Goal: Task Accomplishment & Management: Use online tool/utility

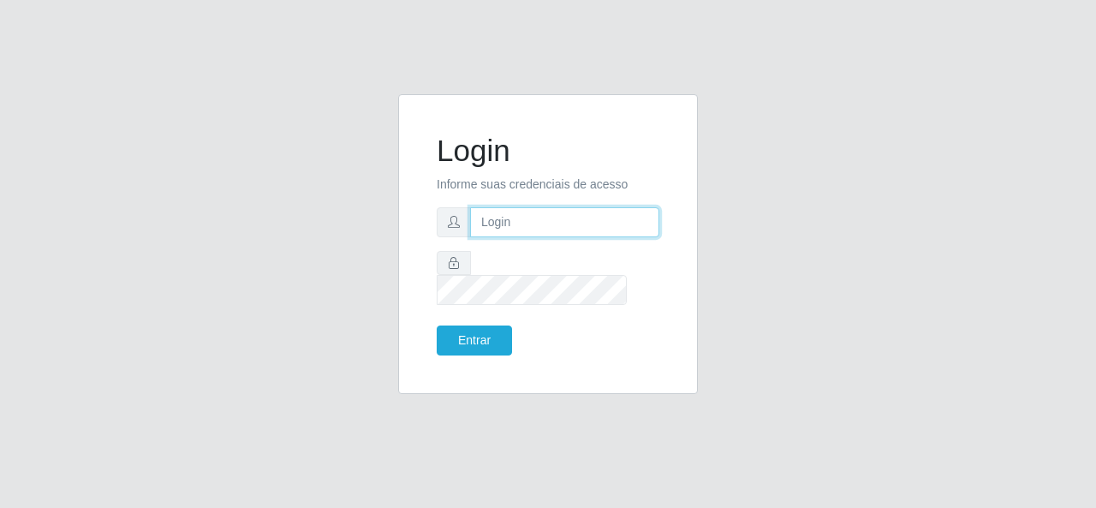
click at [586, 228] on input "text" at bounding box center [564, 222] width 189 height 30
type input "[EMAIL_ADDRESS][DOMAIN_NAME]"
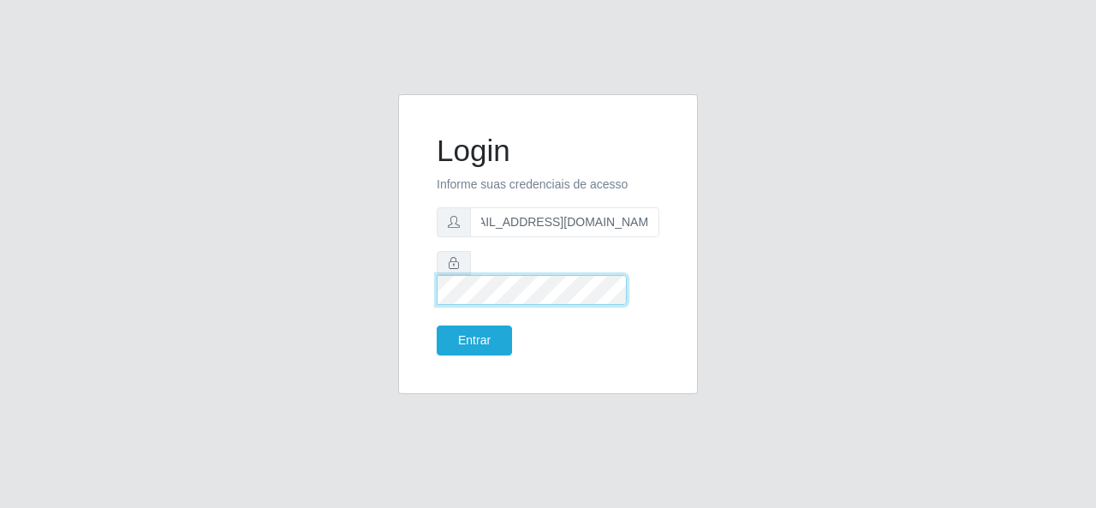
scroll to position [0, 0]
click at [437, 326] on button "Entrar" at bounding box center [474, 341] width 75 height 30
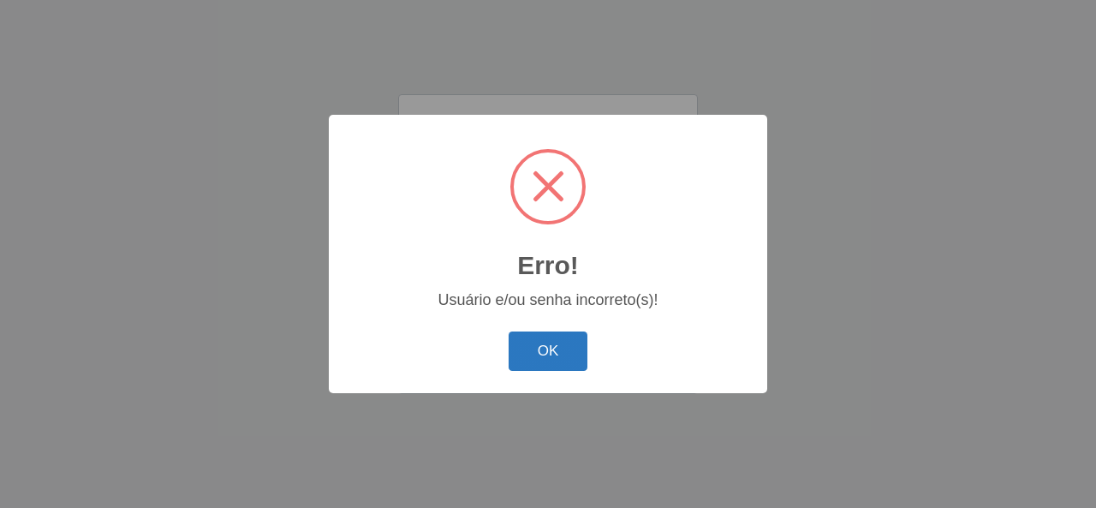
click at [546, 350] on button "OK" at bounding box center [549, 352] width 80 height 40
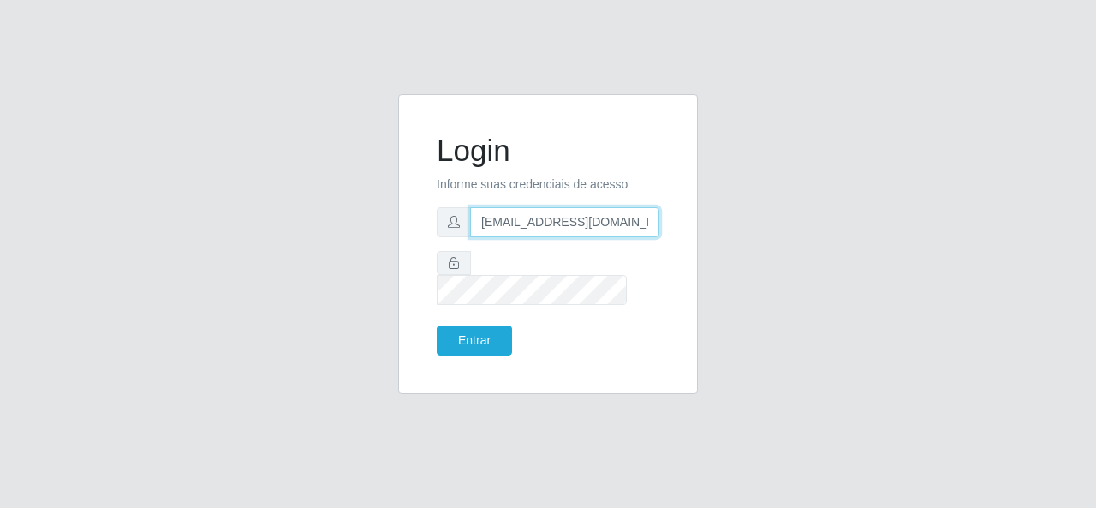
click at [596, 237] on input "[EMAIL_ADDRESS][DOMAIN_NAME]" at bounding box center [564, 222] width 189 height 30
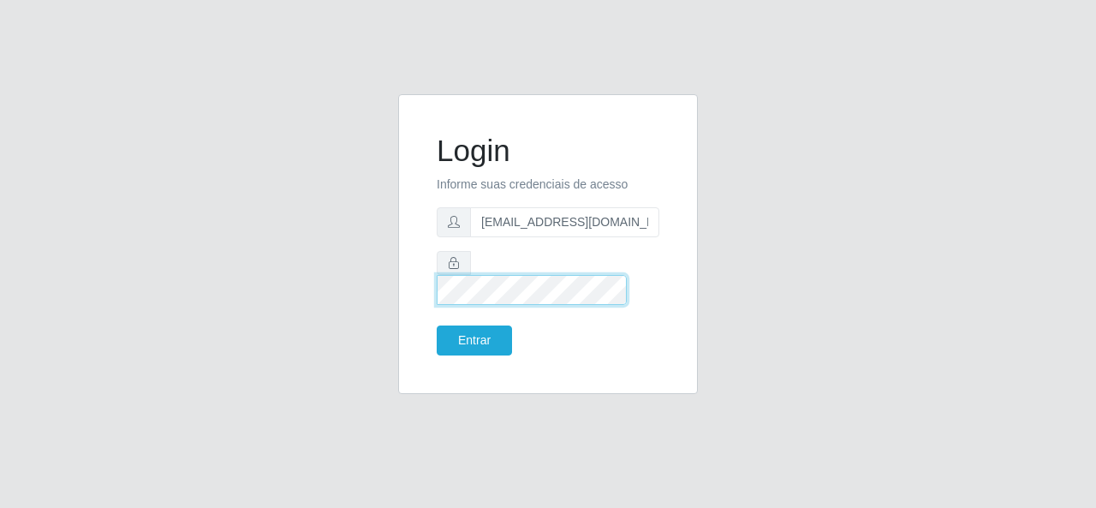
click at [437, 326] on button "Entrar" at bounding box center [474, 341] width 75 height 30
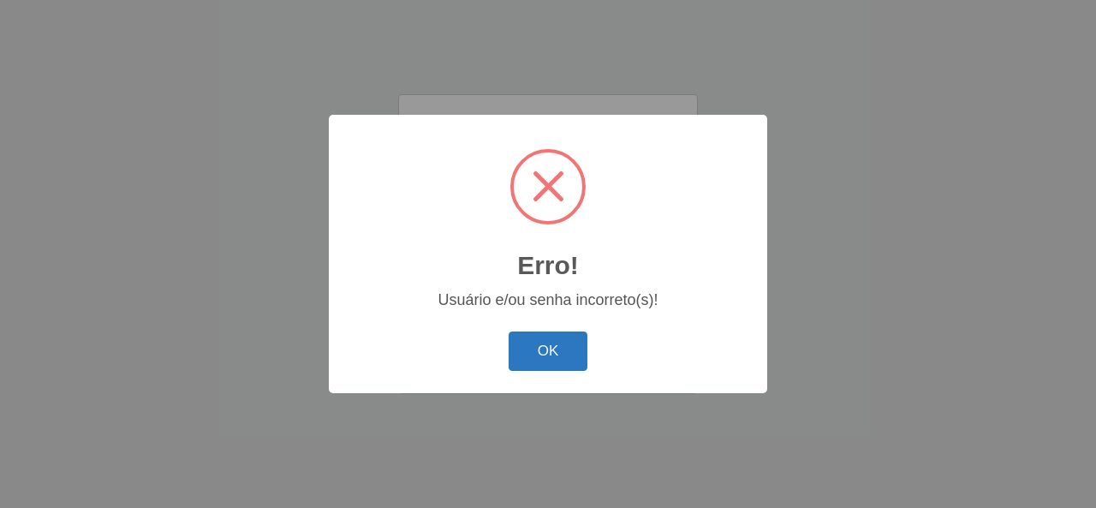
click at [559, 347] on button "OK" at bounding box center [549, 352] width 80 height 40
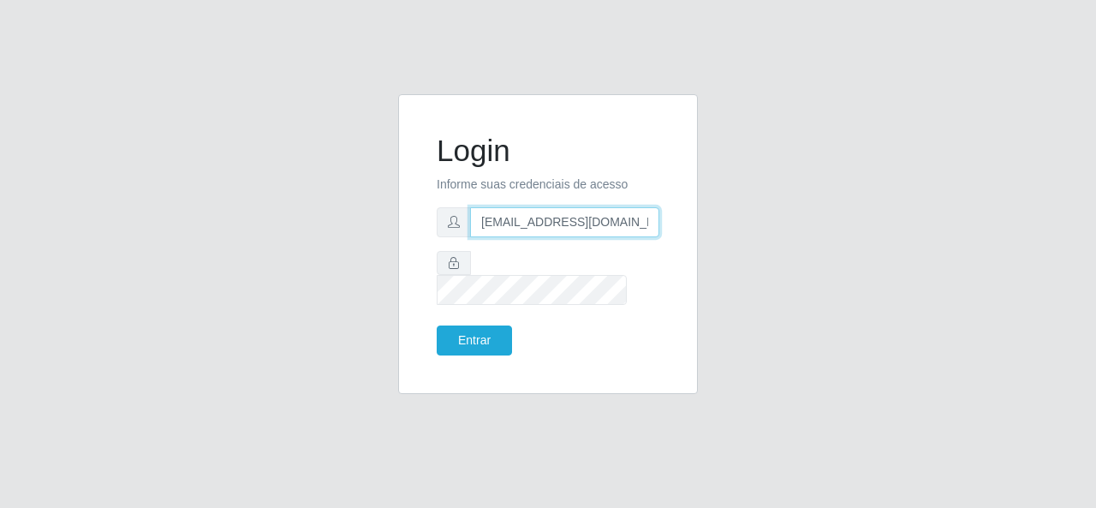
click at [564, 237] on input "[EMAIL_ADDRESS][DOMAIN_NAME]" at bounding box center [564, 222] width 189 height 30
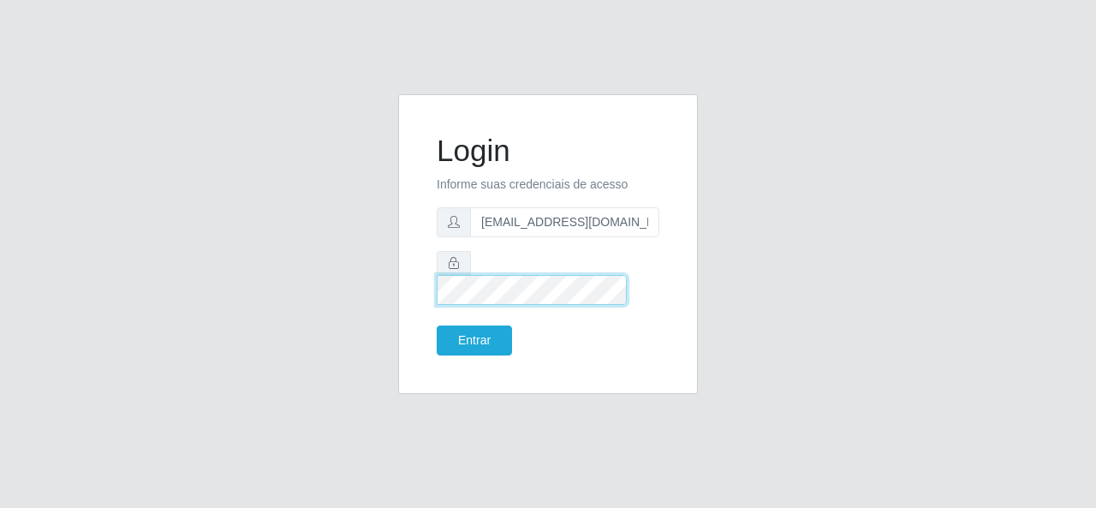
click at [437, 326] on button "Entrar" at bounding box center [474, 341] width 75 height 30
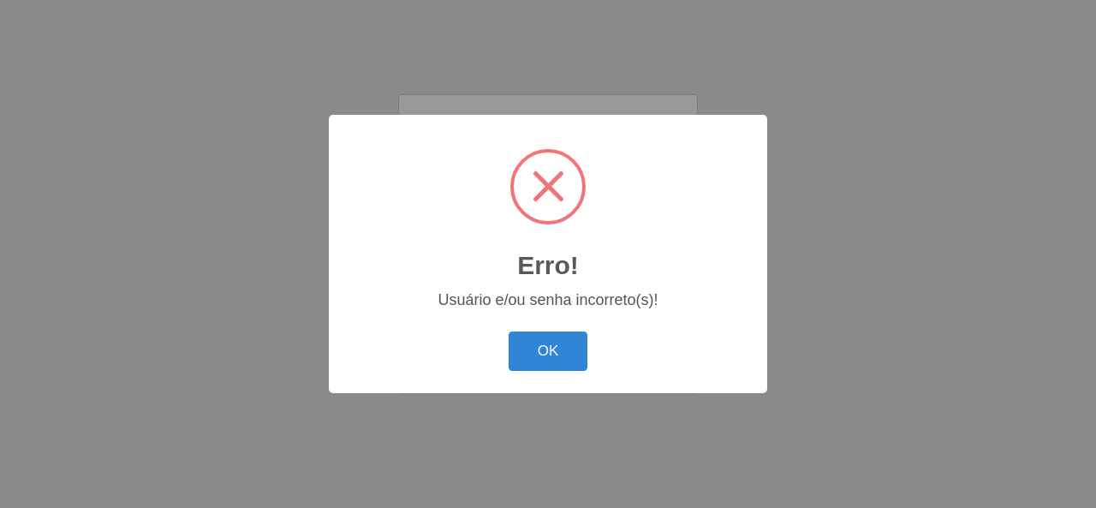
click at [509, 332] on button "OK" at bounding box center [549, 352] width 80 height 40
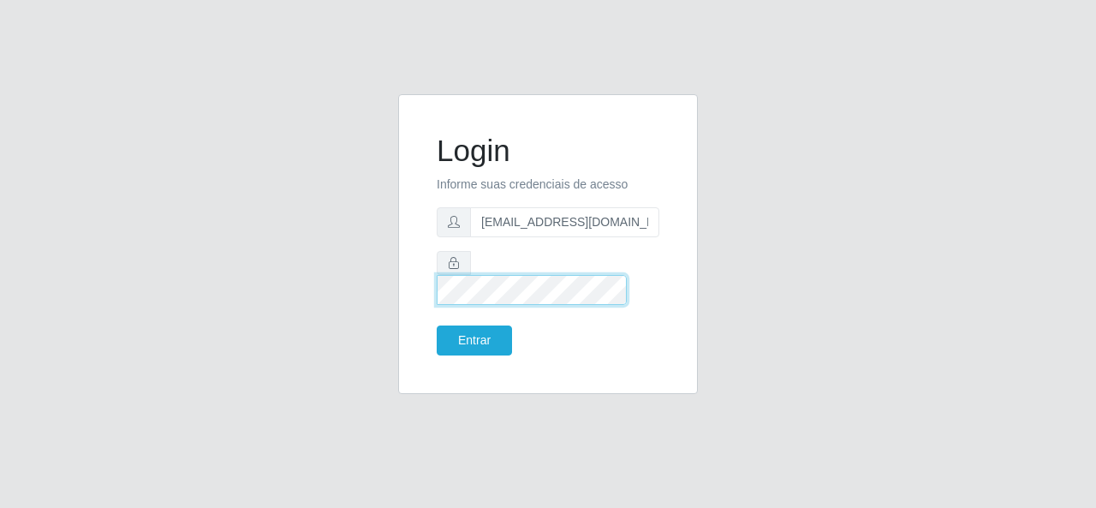
click at [437, 326] on button "Entrar" at bounding box center [474, 341] width 75 height 30
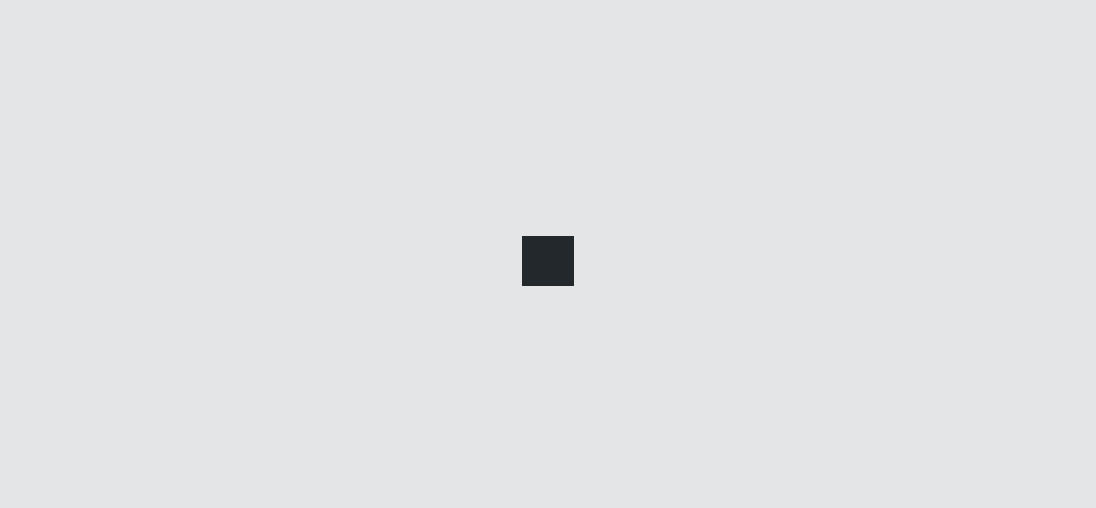
click at [496, 321] on div at bounding box center [548, 254] width 1096 height 508
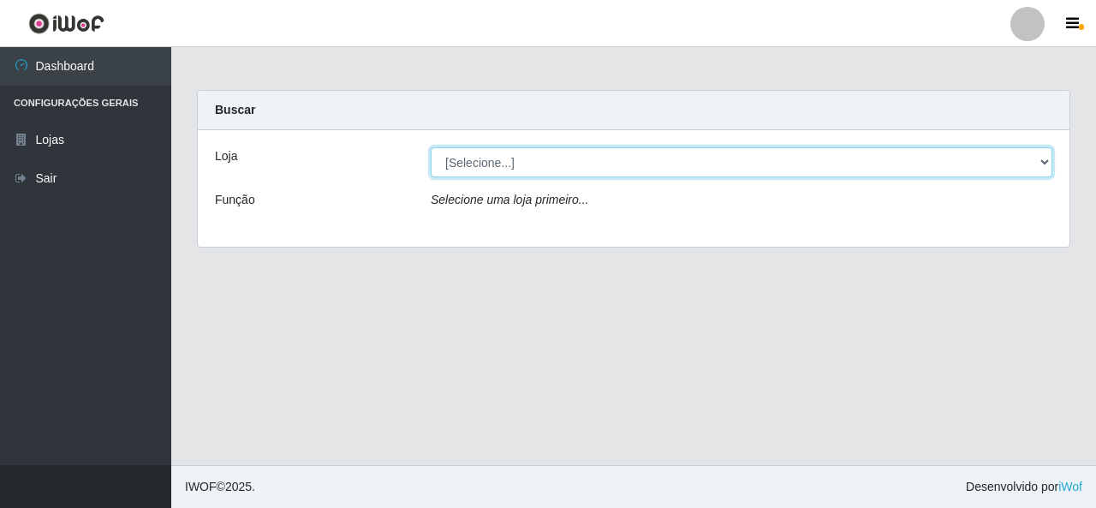
click at [490, 161] on select "[Selecione...] [PERSON_NAME] Atacadão - [PERSON_NAME]" at bounding box center [742, 162] width 622 height 30
select select "523"
click at [431, 147] on select "[Selecione...] [PERSON_NAME] Atacadão - [PERSON_NAME]" at bounding box center [742, 162] width 622 height 30
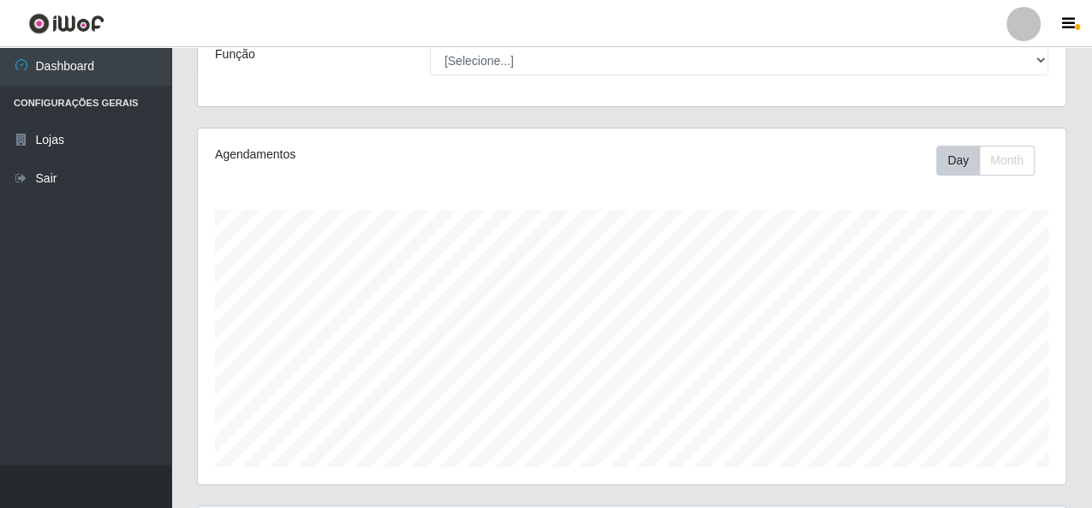
scroll to position [320, 0]
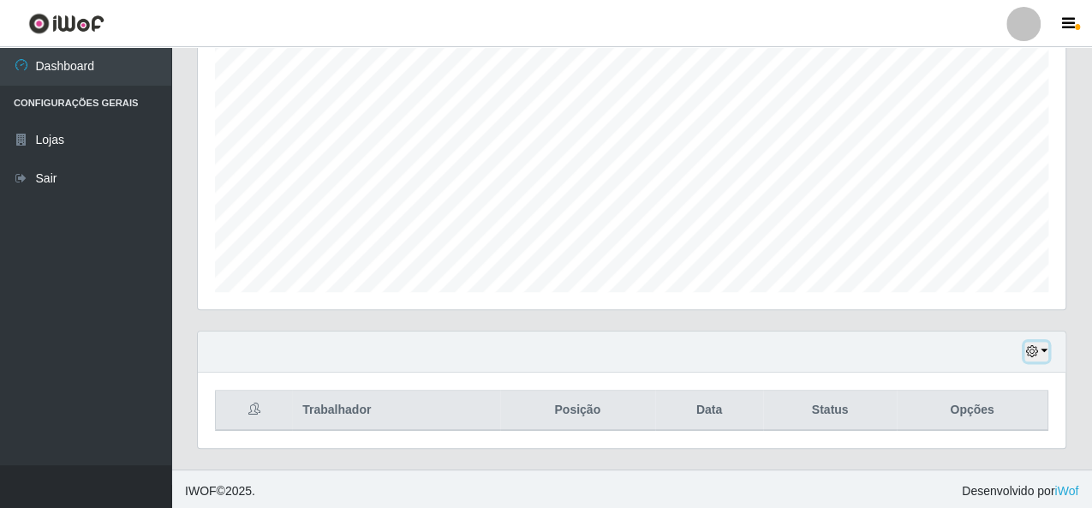
click at [1031, 348] on icon "button" at bounding box center [1031, 351] width 12 height 12
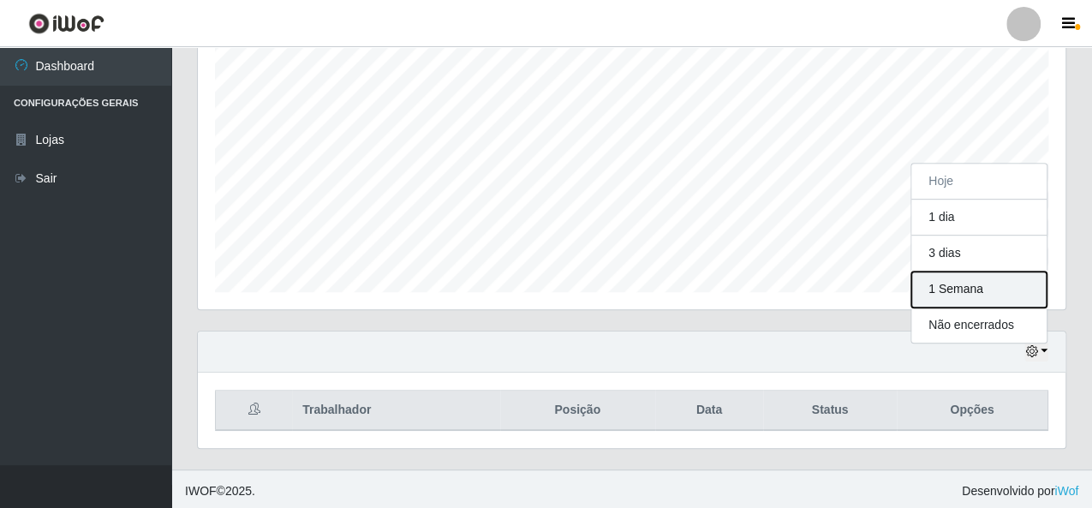
click at [983, 278] on button "1 Semana" at bounding box center [978, 290] width 135 height 36
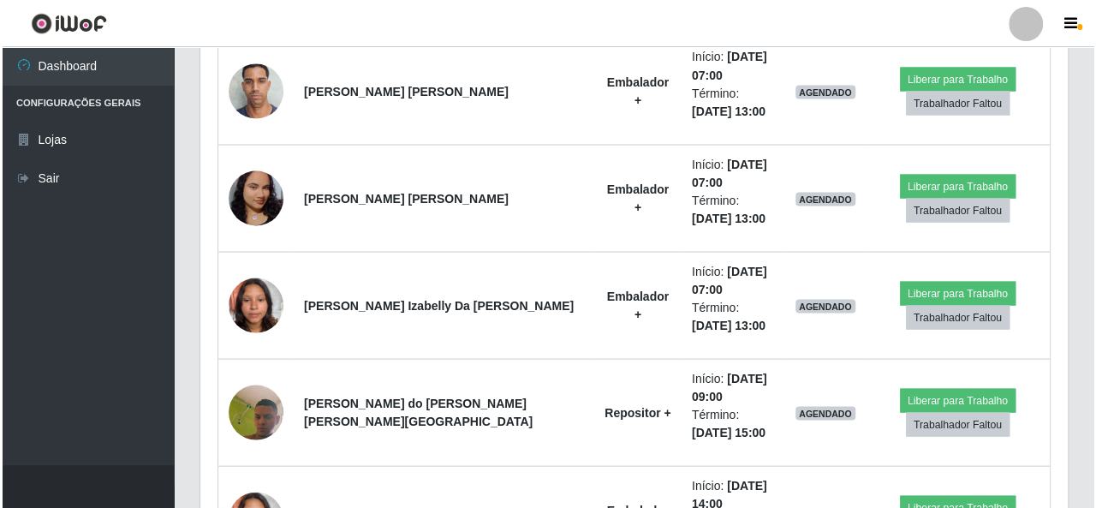
scroll to position [1485, 0]
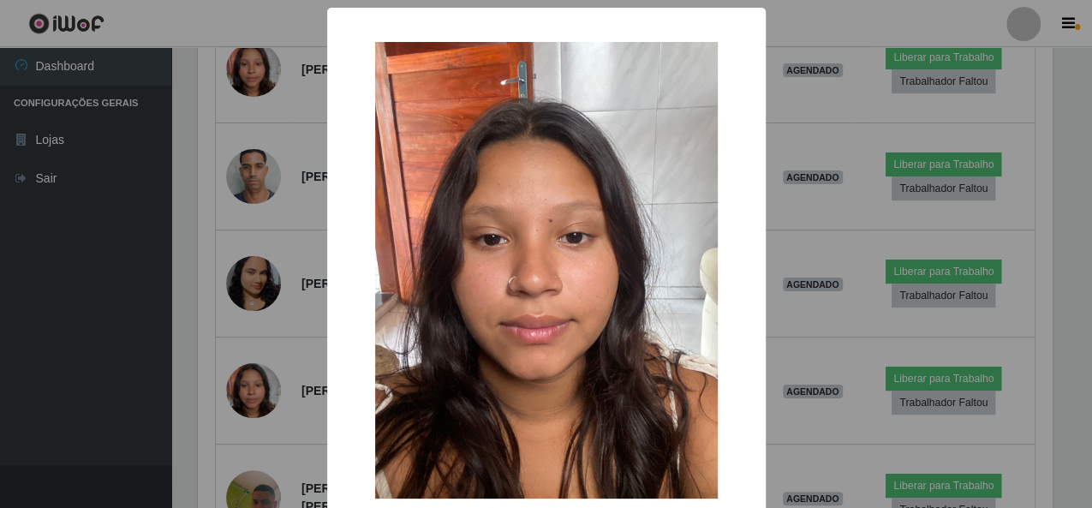
scroll to position [355, 859]
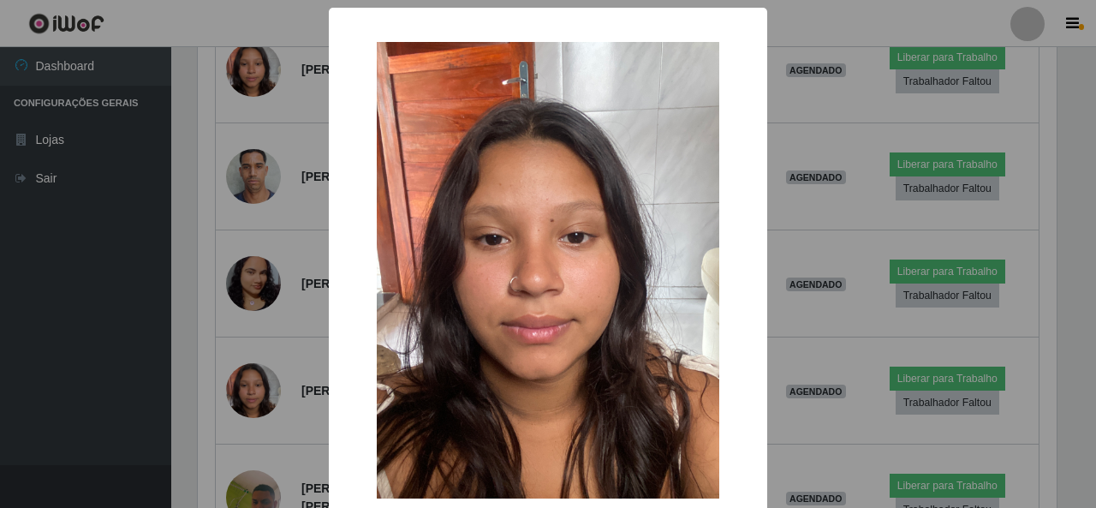
click at [818, 332] on div "× OK Cancel" at bounding box center [548, 254] width 1096 height 508
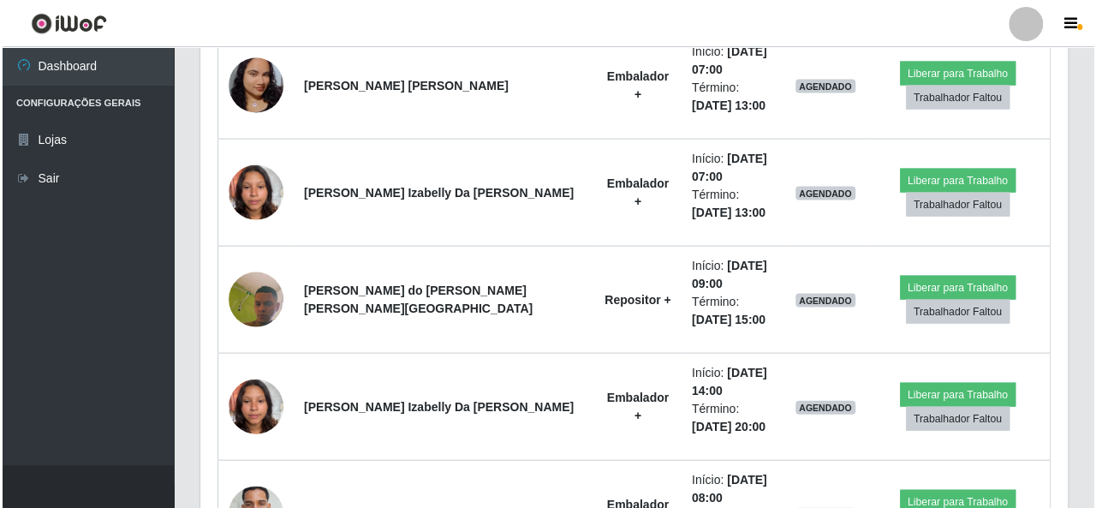
scroll to position [1742, 0]
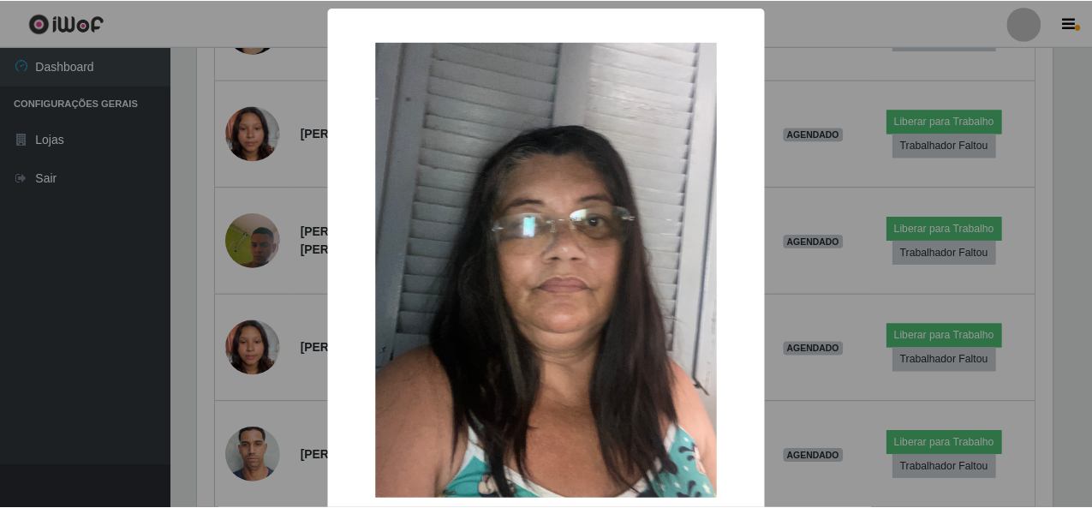
scroll to position [355, 859]
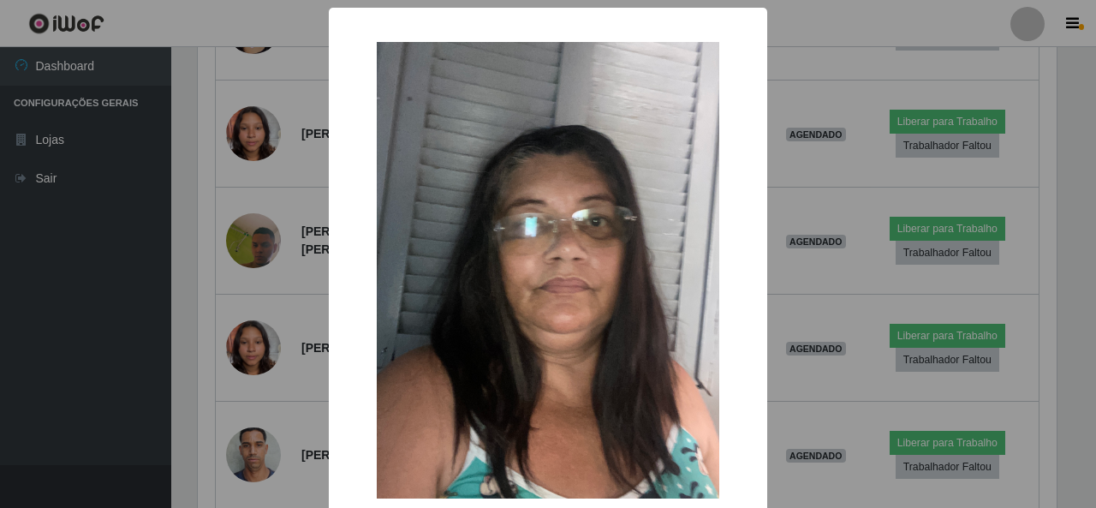
click at [818, 265] on div "× OK Cancel" at bounding box center [548, 254] width 1096 height 508
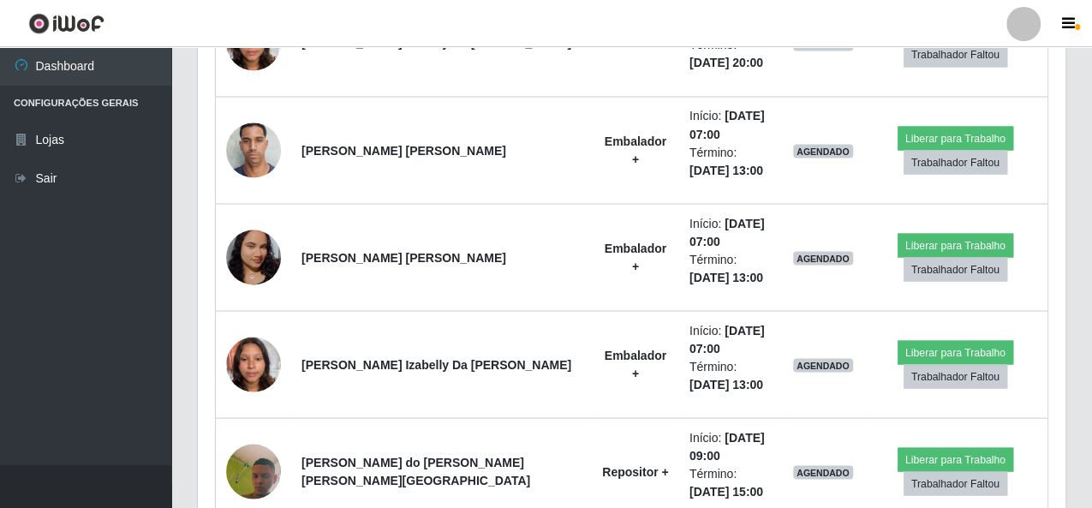
scroll to position [1485, 0]
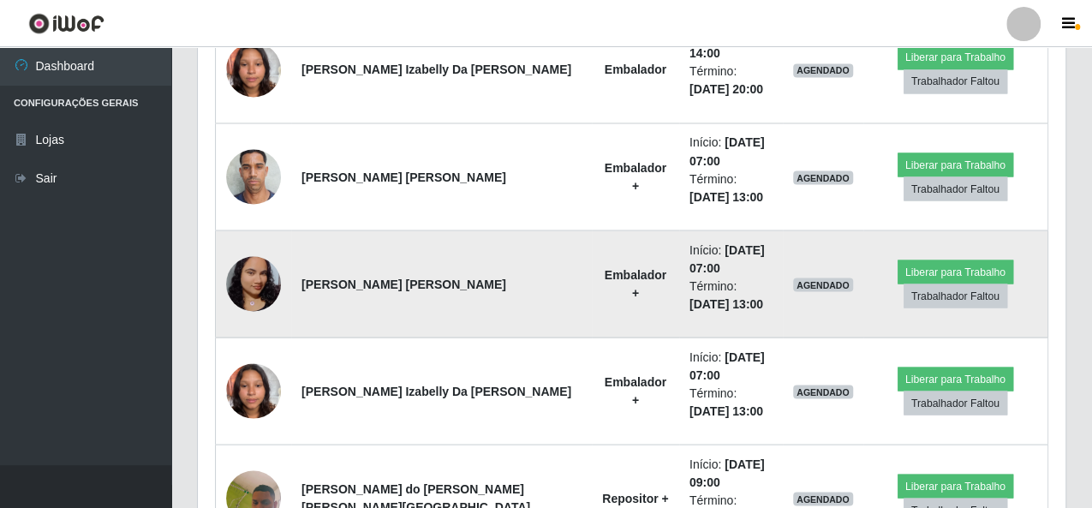
click at [275, 223] on img at bounding box center [253, 284] width 55 height 122
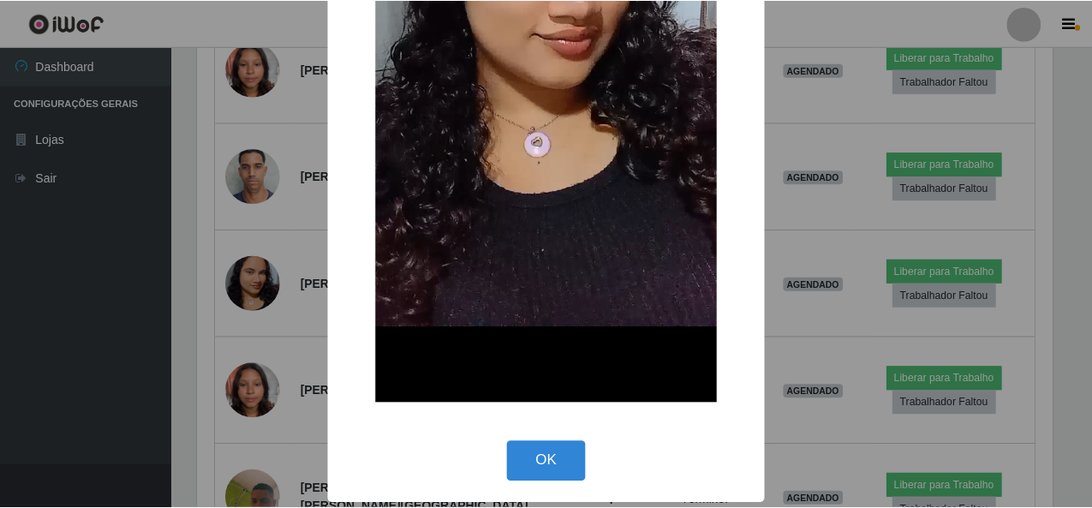
scroll to position [403, 0]
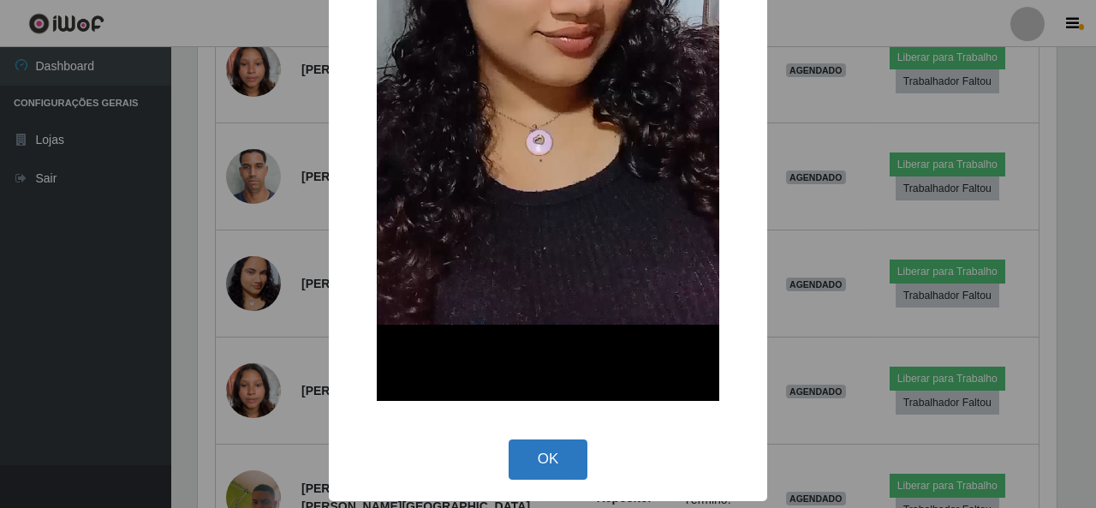
click at [553, 448] on button "OK" at bounding box center [549, 459] width 80 height 40
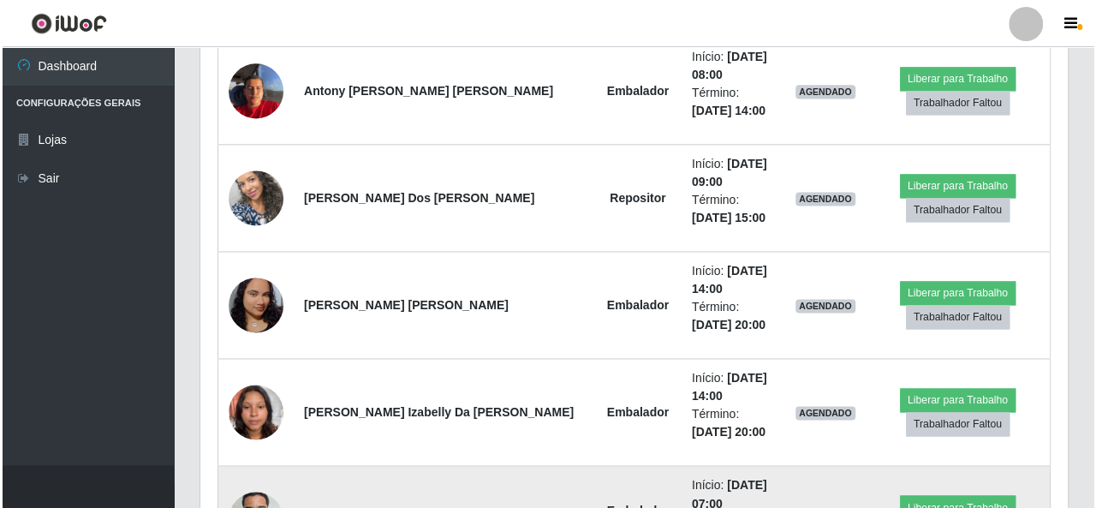
scroll to position [1056, 0]
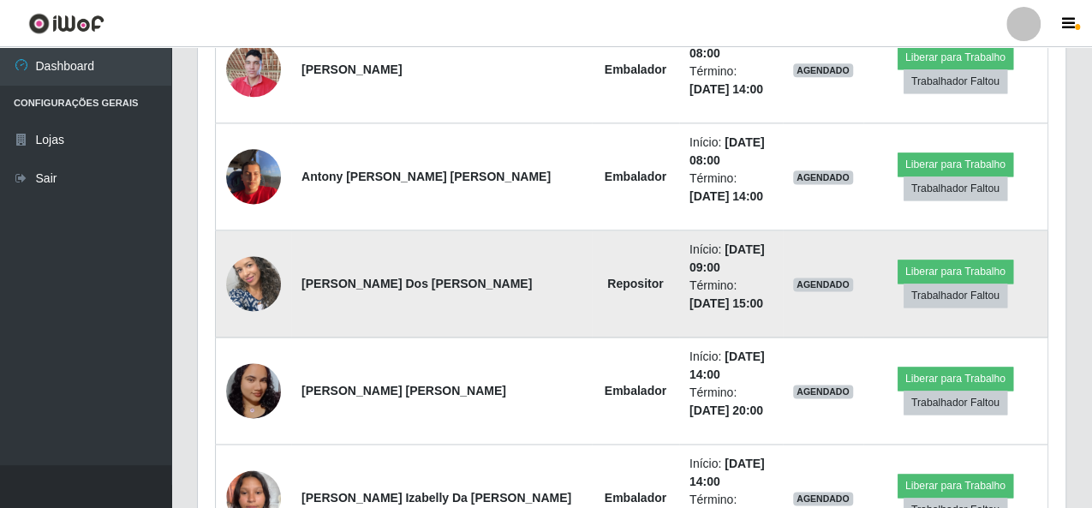
click at [255, 235] on img at bounding box center [253, 284] width 55 height 98
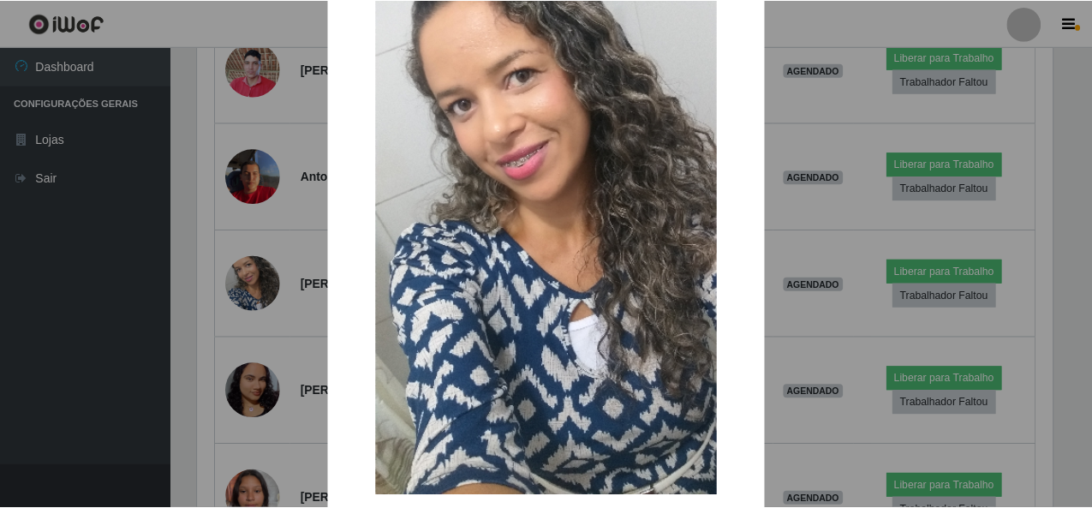
scroll to position [250, 0]
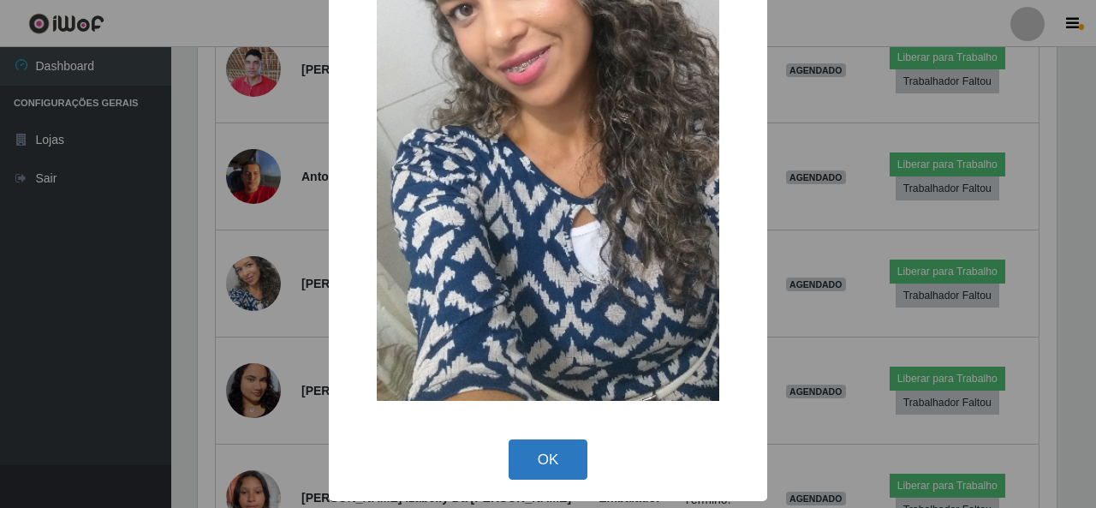
click at [576, 454] on button "OK" at bounding box center [549, 459] width 80 height 40
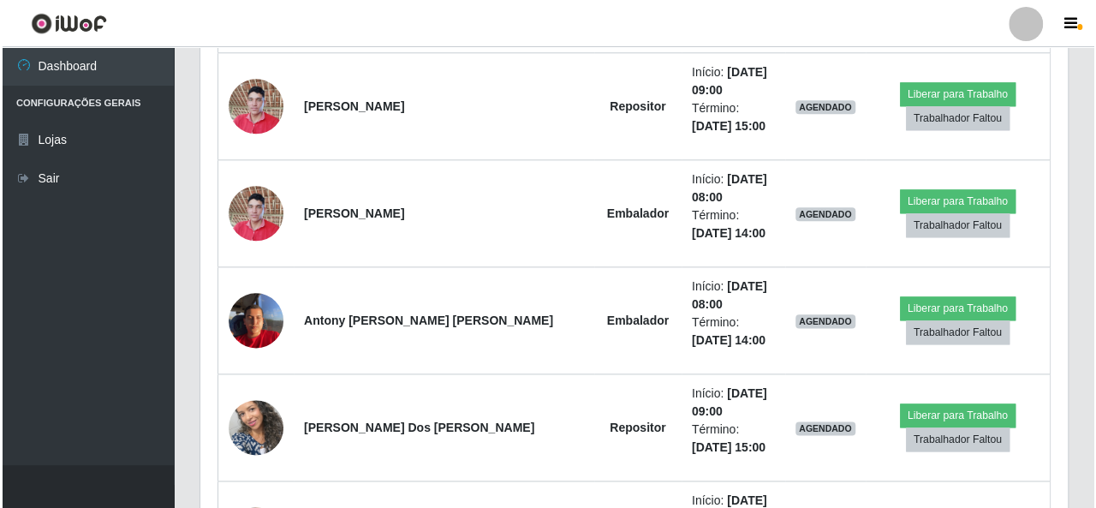
scroll to position [885, 0]
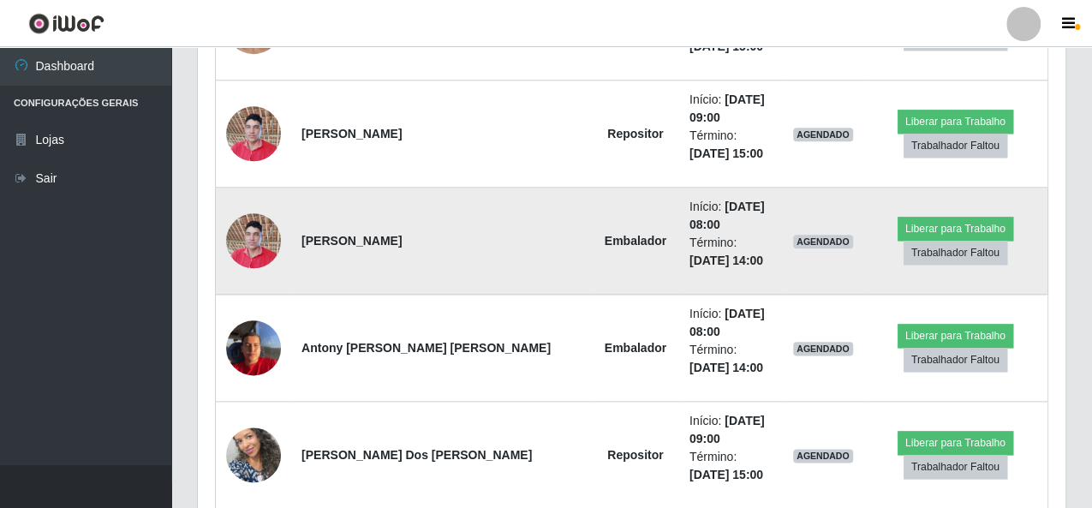
click at [276, 190] on td at bounding box center [254, 241] width 76 height 107
click at [267, 204] on img at bounding box center [253, 240] width 55 height 73
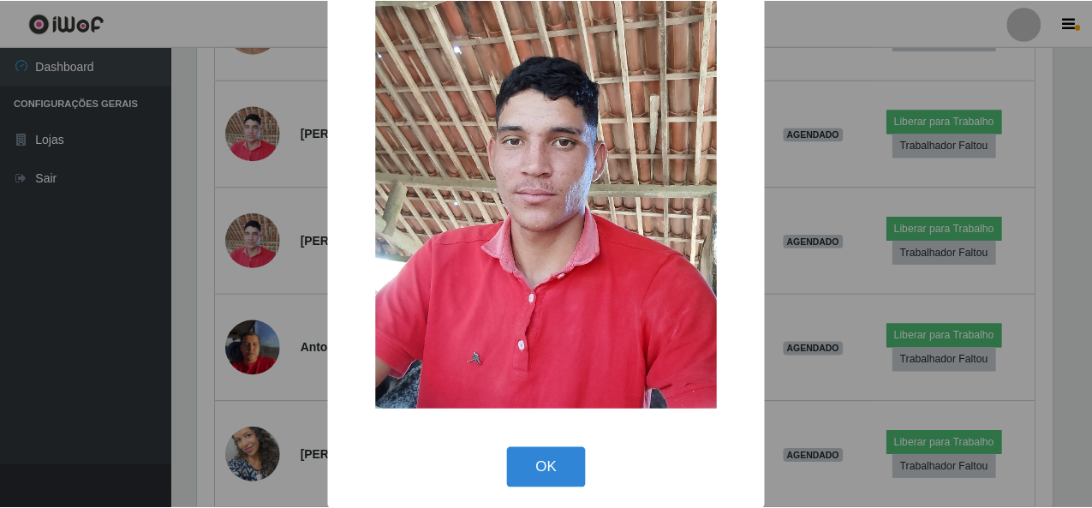
scroll to position [0, 0]
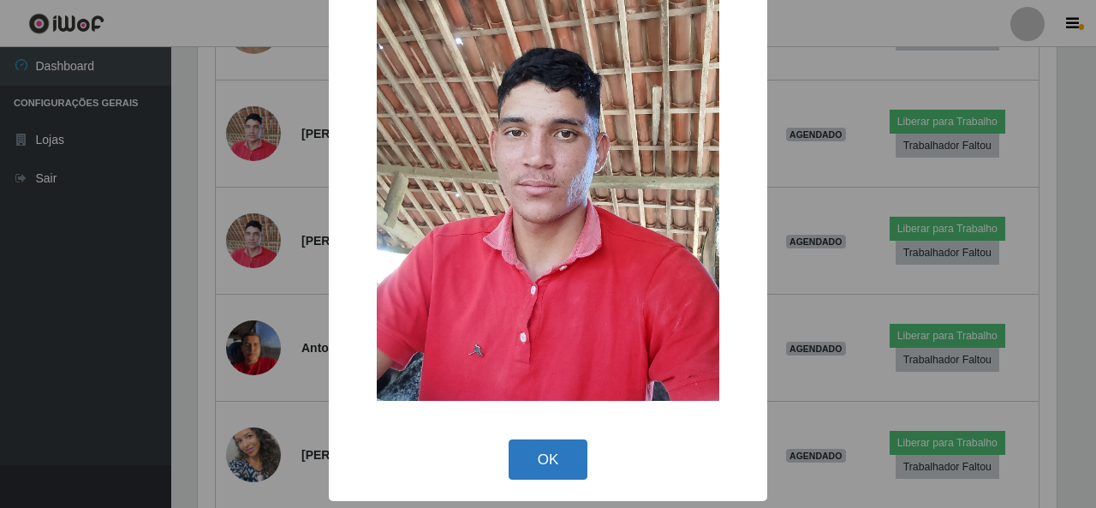
click at [552, 467] on button "OK" at bounding box center [549, 459] width 80 height 40
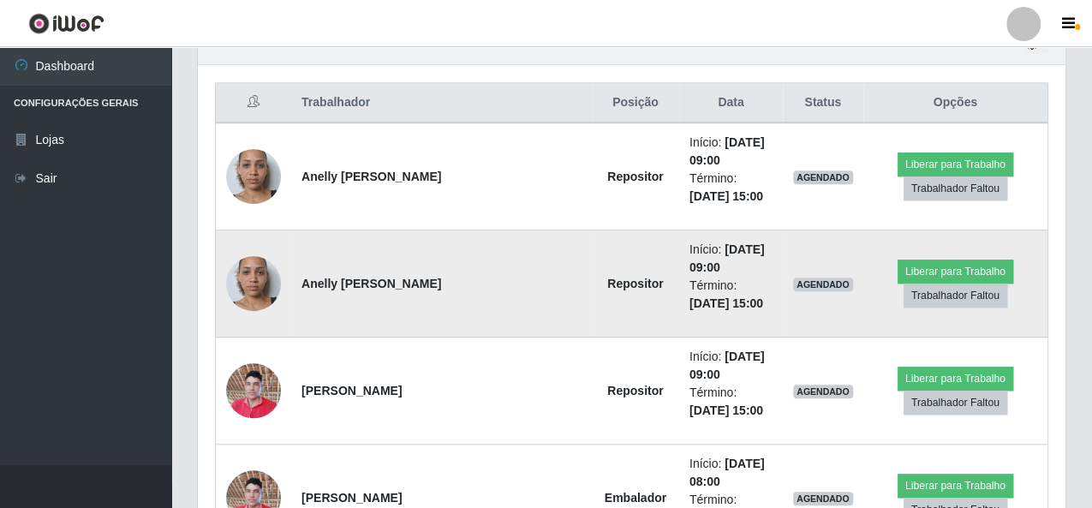
click at [255, 235] on img at bounding box center [253, 284] width 55 height 98
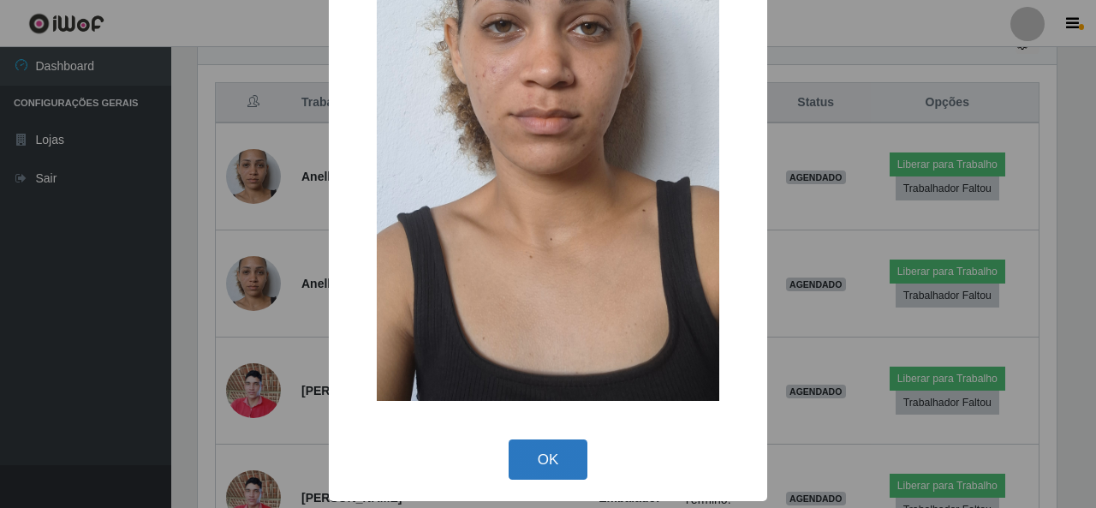
click at [557, 460] on button "OK" at bounding box center [549, 459] width 80 height 40
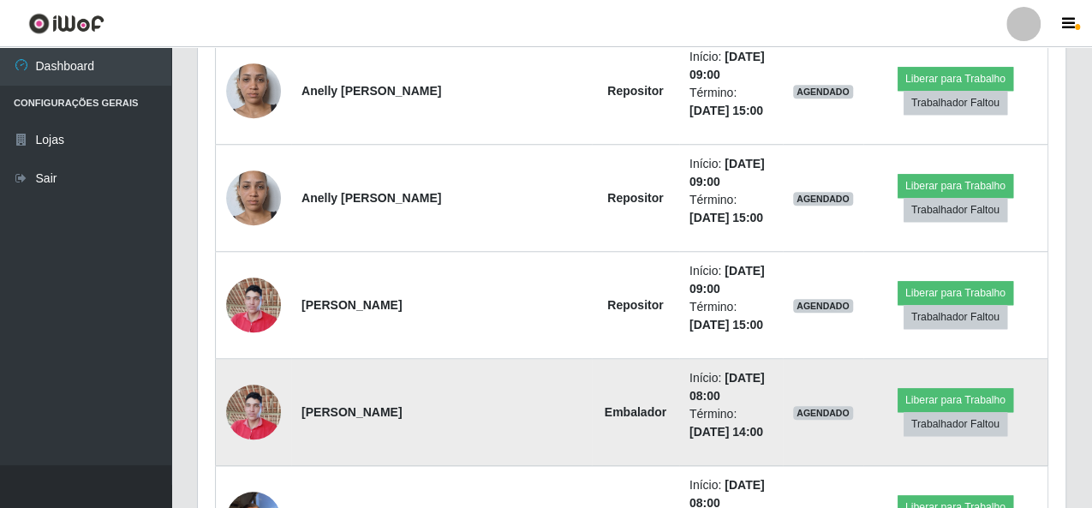
click at [403, 359] on td "[PERSON_NAME]" at bounding box center [441, 412] width 301 height 107
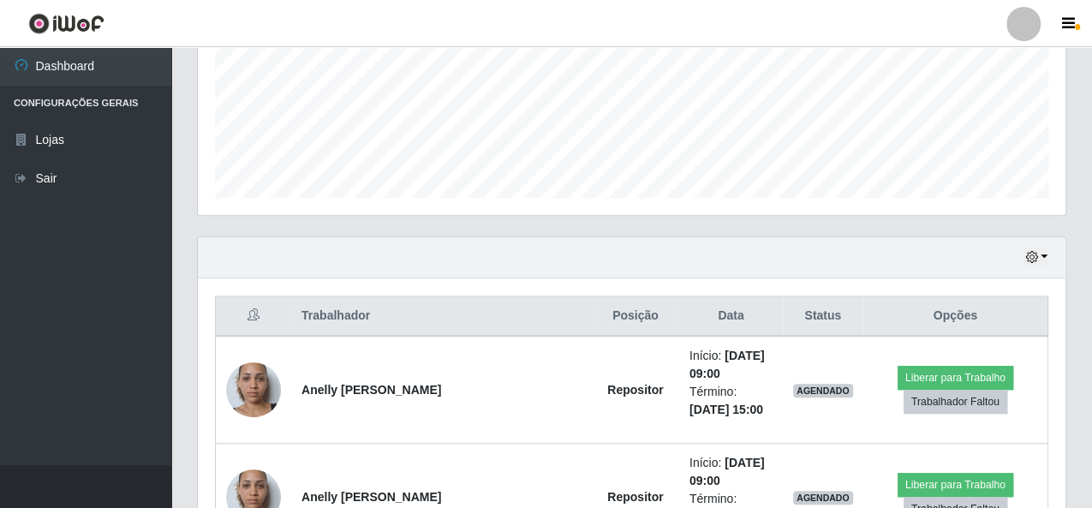
scroll to position [371, 0]
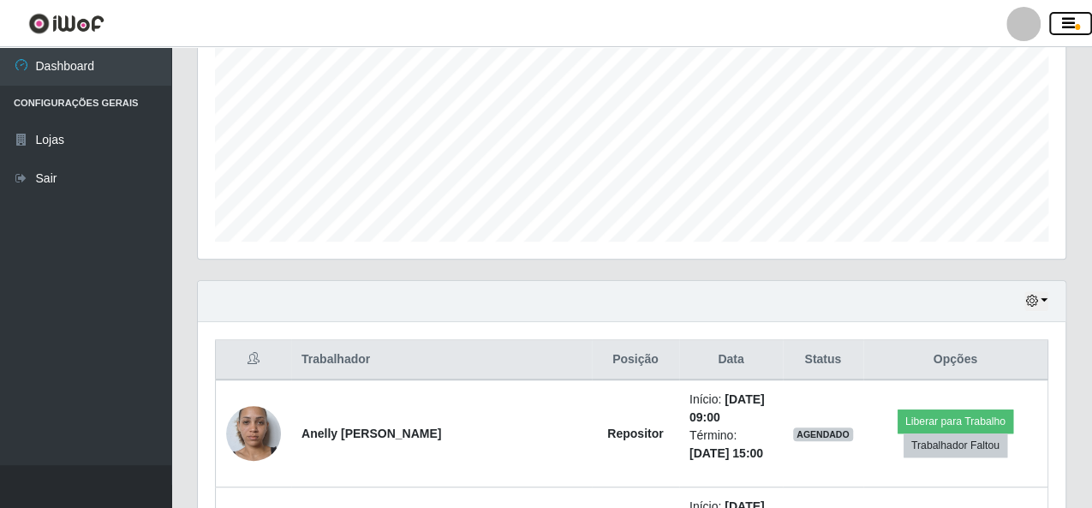
click at [1064, 25] on icon "button" at bounding box center [1068, 23] width 13 height 15
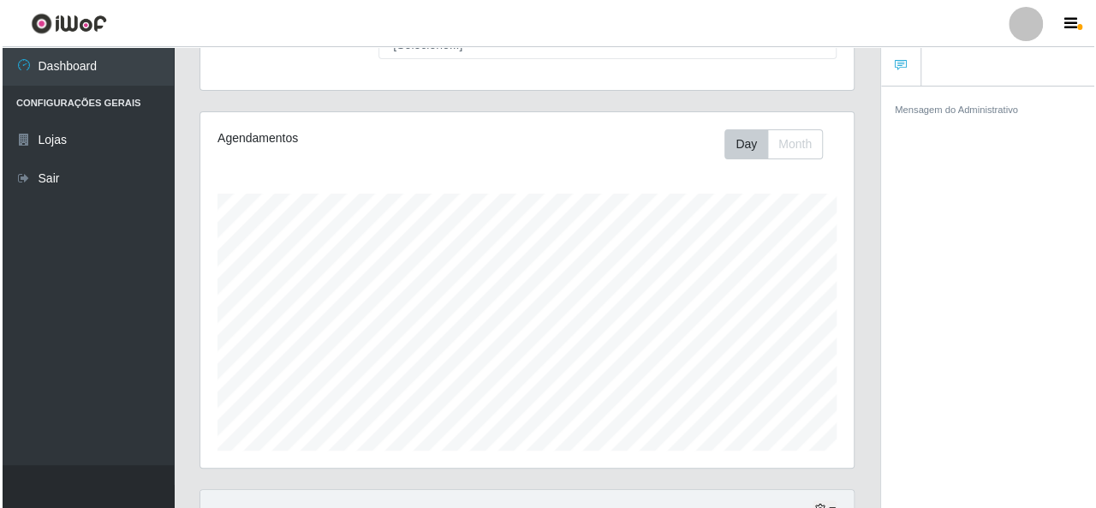
scroll to position [0, 0]
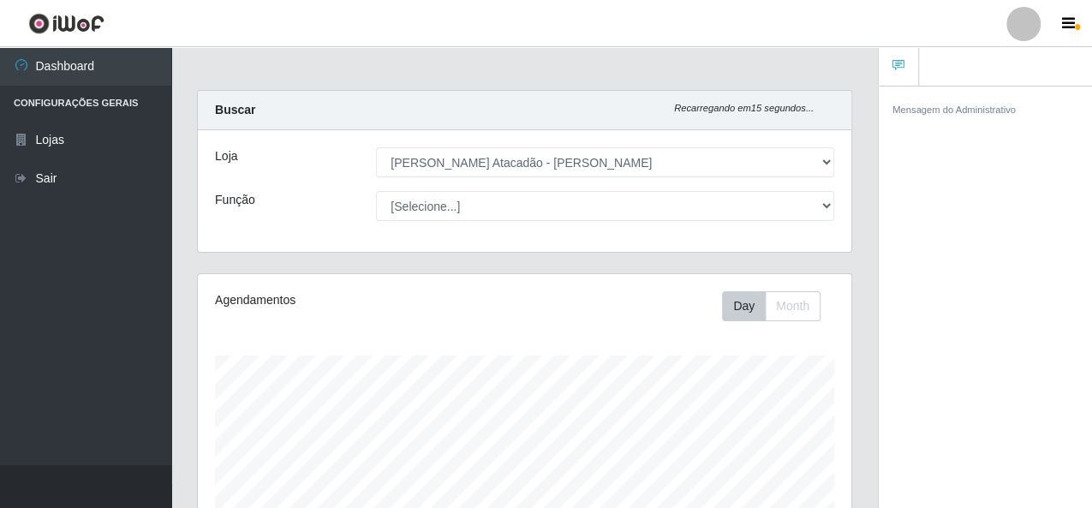
click at [447, 188] on div "Loja [Selecione...] [PERSON_NAME] Atacadão - [PERSON_NAME] Função [Selecione...…" at bounding box center [525, 191] width 654 height 122
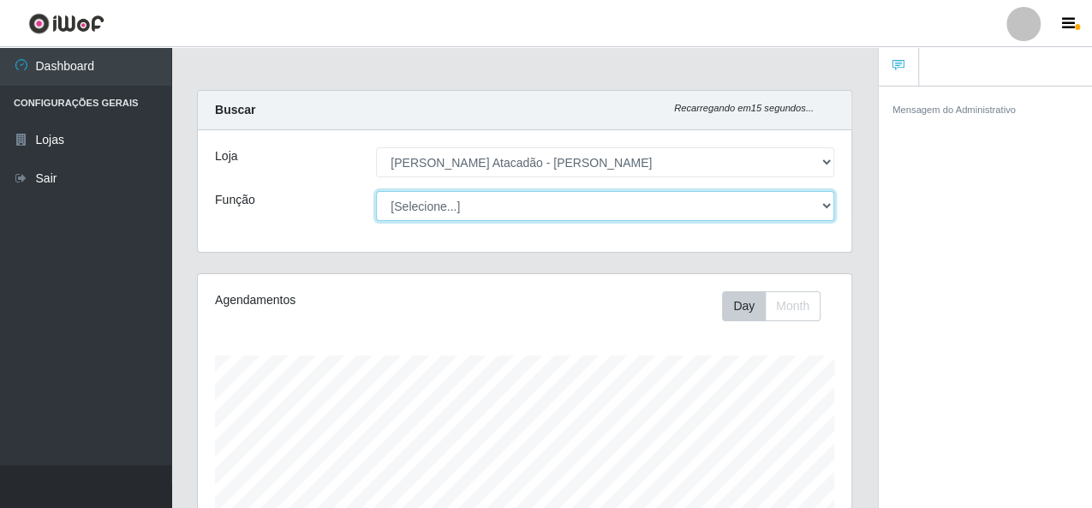
click at [442, 205] on select "[Selecione...] Embalador Embalador + Embalador ++ Repositor Repositor + Reposit…" at bounding box center [605, 206] width 458 height 30
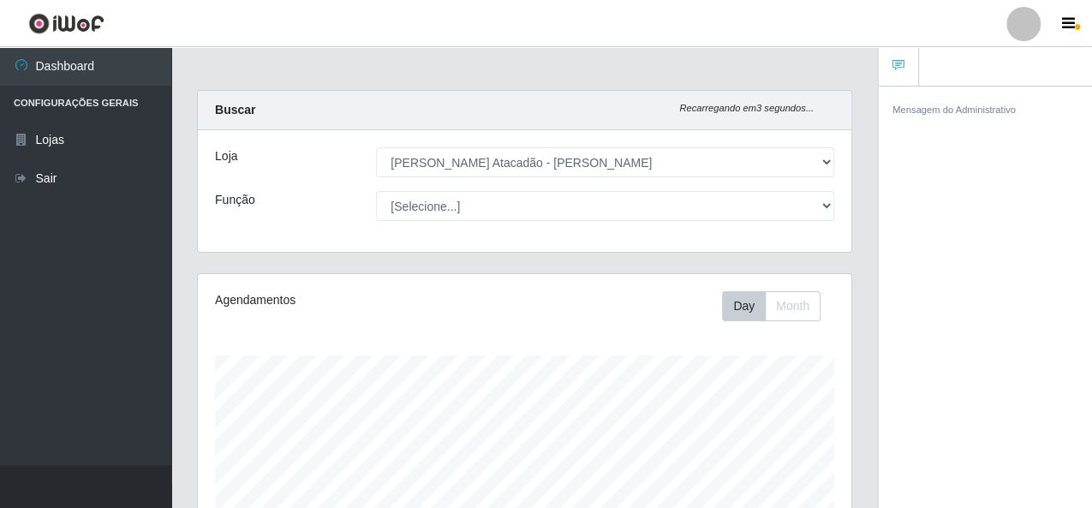
drag, startPoint x: 1085, startPoint y: 330, endPoint x: 1029, endPoint y: 330, distance: 56.5
click at [1083, 330] on div "Mensagem do Administrativo" at bounding box center [985, 300] width 213 height 428
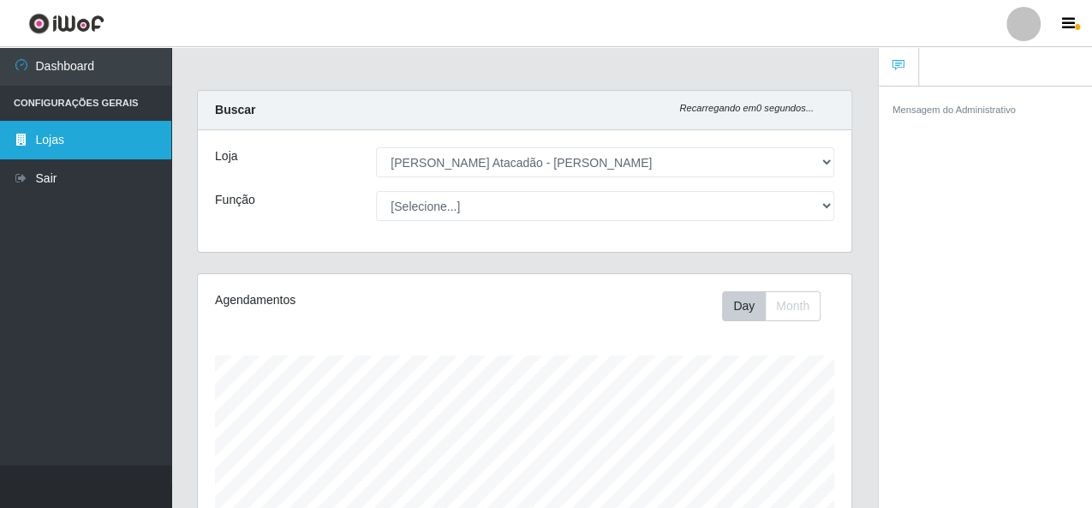
click at [95, 127] on link "Lojas" at bounding box center [85, 140] width 171 height 39
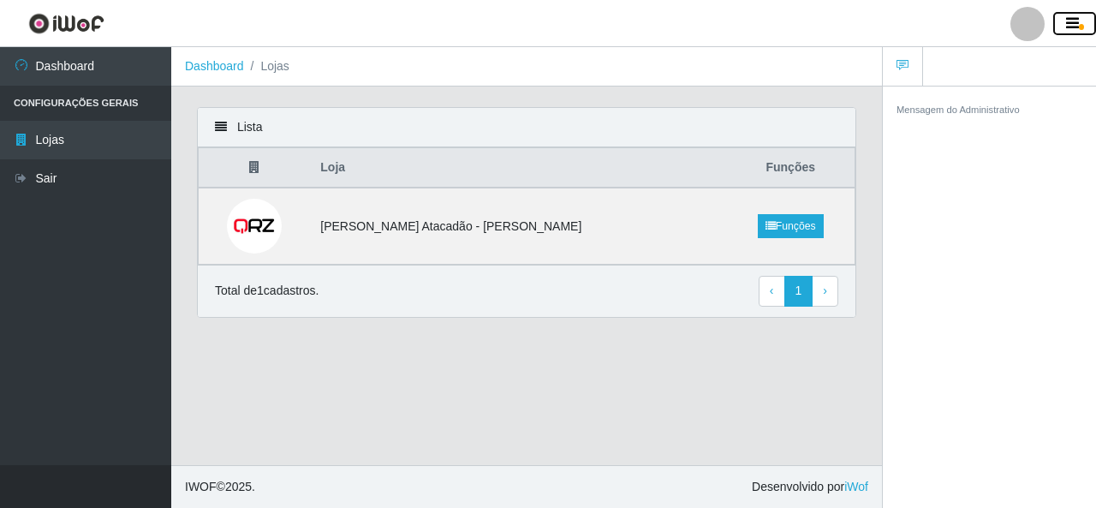
click at [1080, 21] on button "button" at bounding box center [1075, 24] width 43 height 24
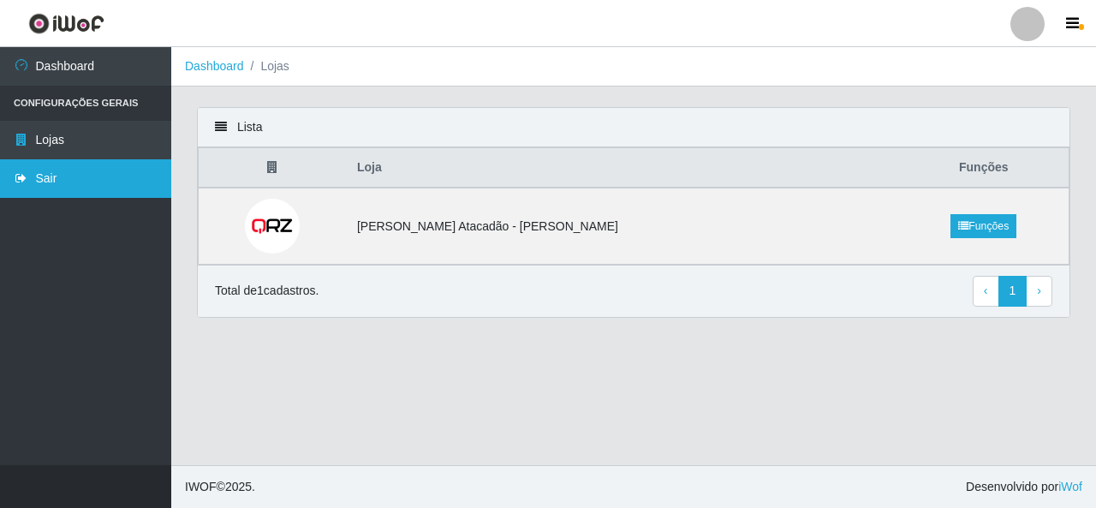
click at [75, 177] on link "Sair" at bounding box center [85, 178] width 171 height 39
